Goal: Task Accomplishment & Management: Manage account settings

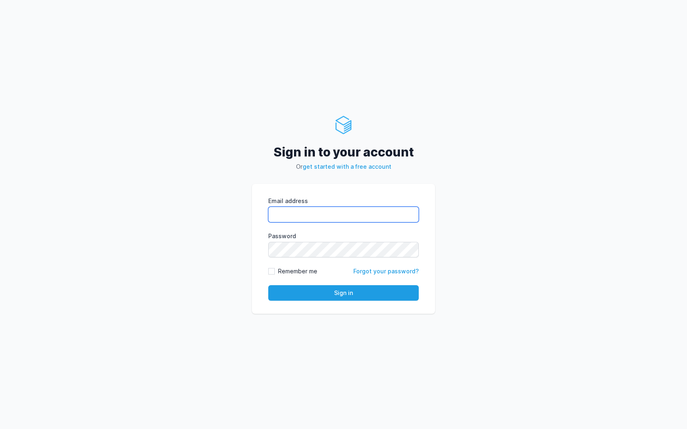
click at [396, 214] on input "Email address" at bounding box center [343, 215] width 150 height 16
type input "[EMAIL_ADDRESS][DOMAIN_NAME]"
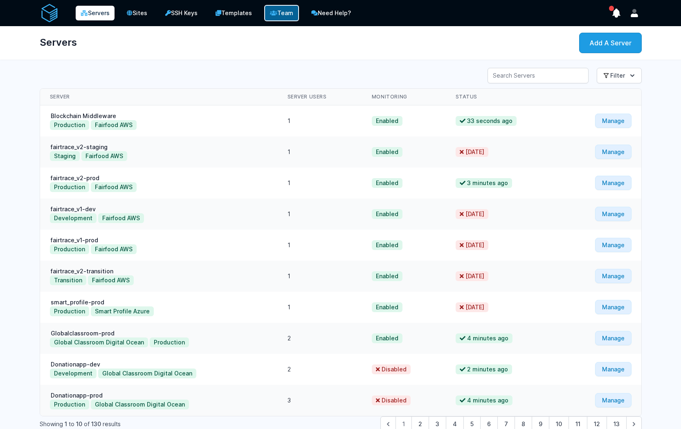
click at [290, 15] on link "Team" at bounding box center [281, 13] width 35 height 16
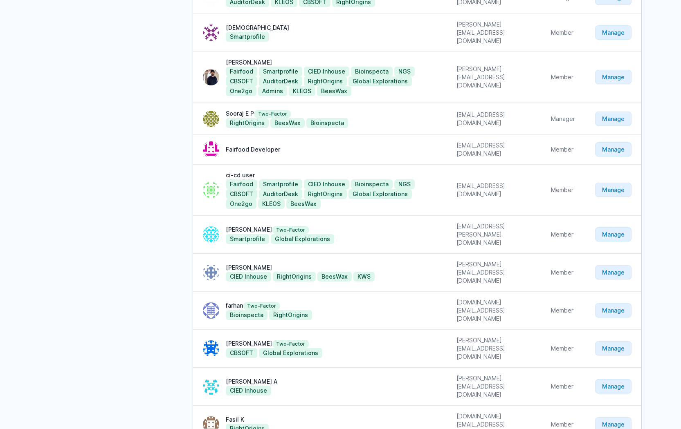
scroll to position [364, 0]
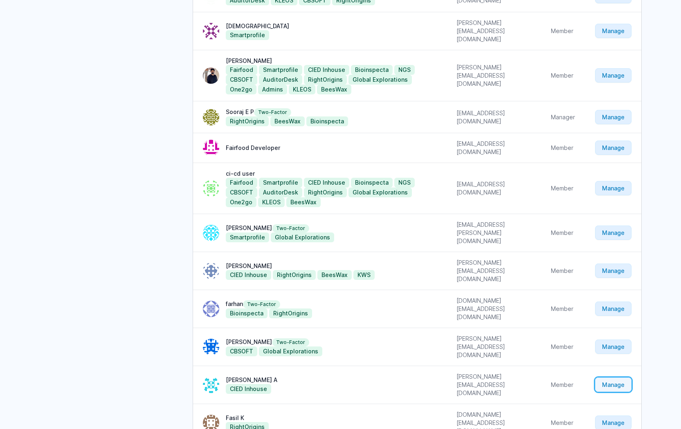
click at [614, 378] on link "Manage" at bounding box center [613, 385] width 36 height 14
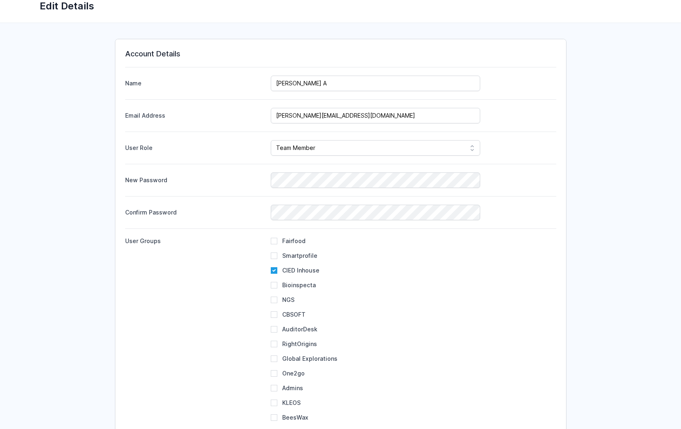
scroll to position [209, 0]
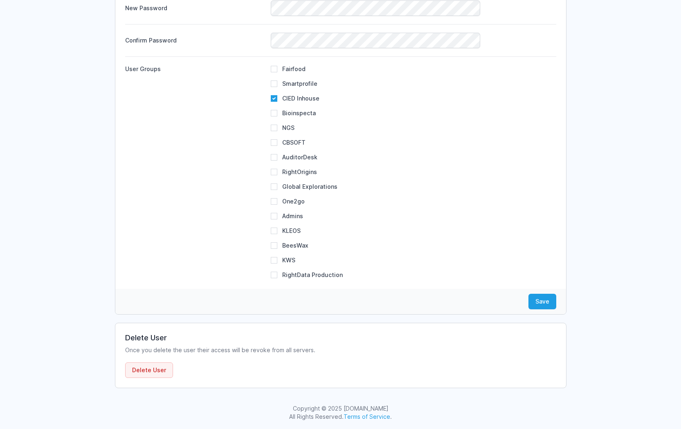
click at [164, 366] on button "Delete User" at bounding box center [149, 371] width 48 height 16
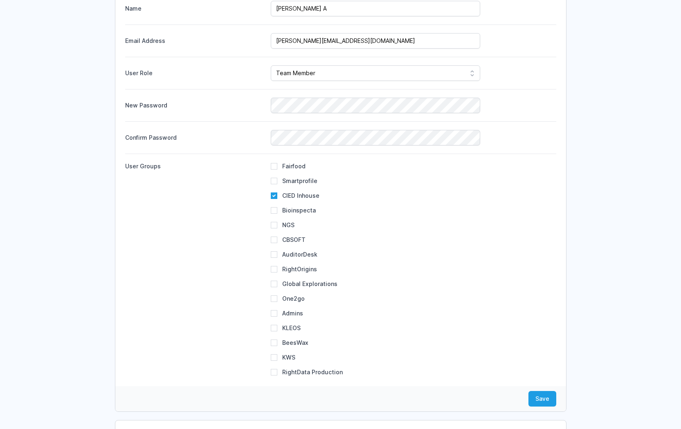
scroll to position [0, 0]
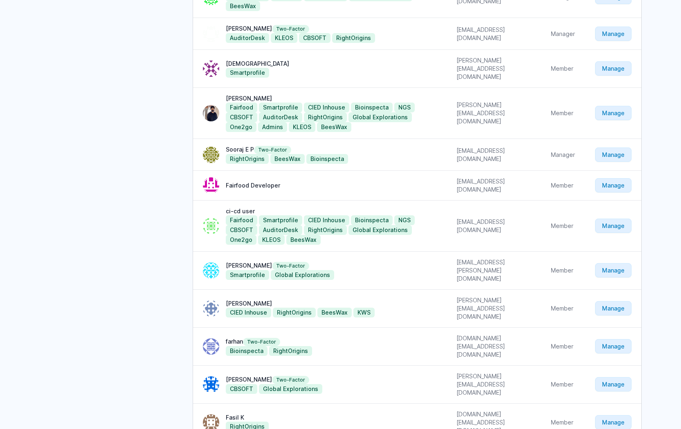
scroll to position [355, 0]
